Goal: Information Seeking & Learning: Learn about a topic

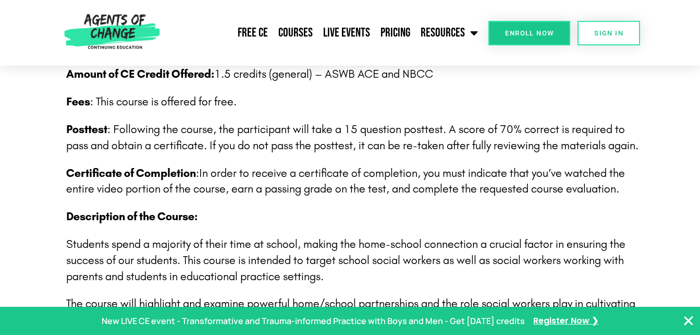
scroll to position [62, 0]
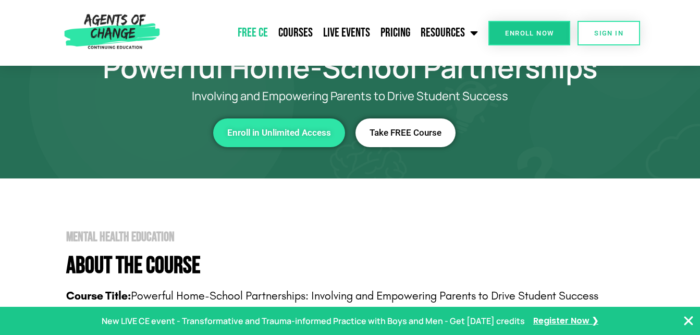
click at [253, 35] on link "Free CE" at bounding box center [253, 33] width 41 height 26
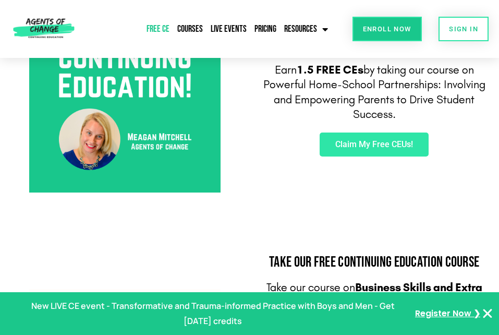
scroll to position [62, 0]
